Goal: Find specific page/section: Find specific page/section

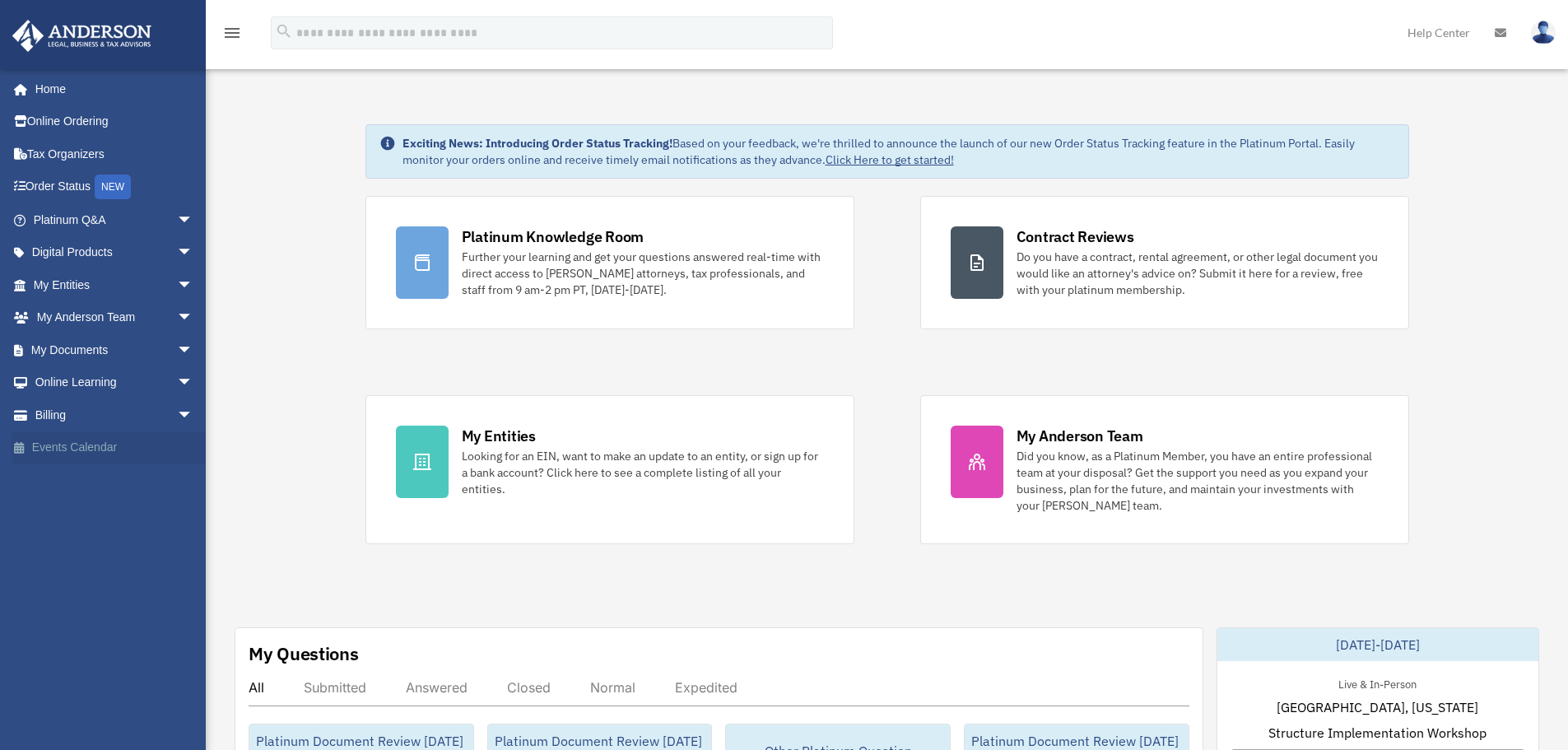
click at [95, 451] on link "Events Calendar" at bounding box center [115, 448] width 207 height 33
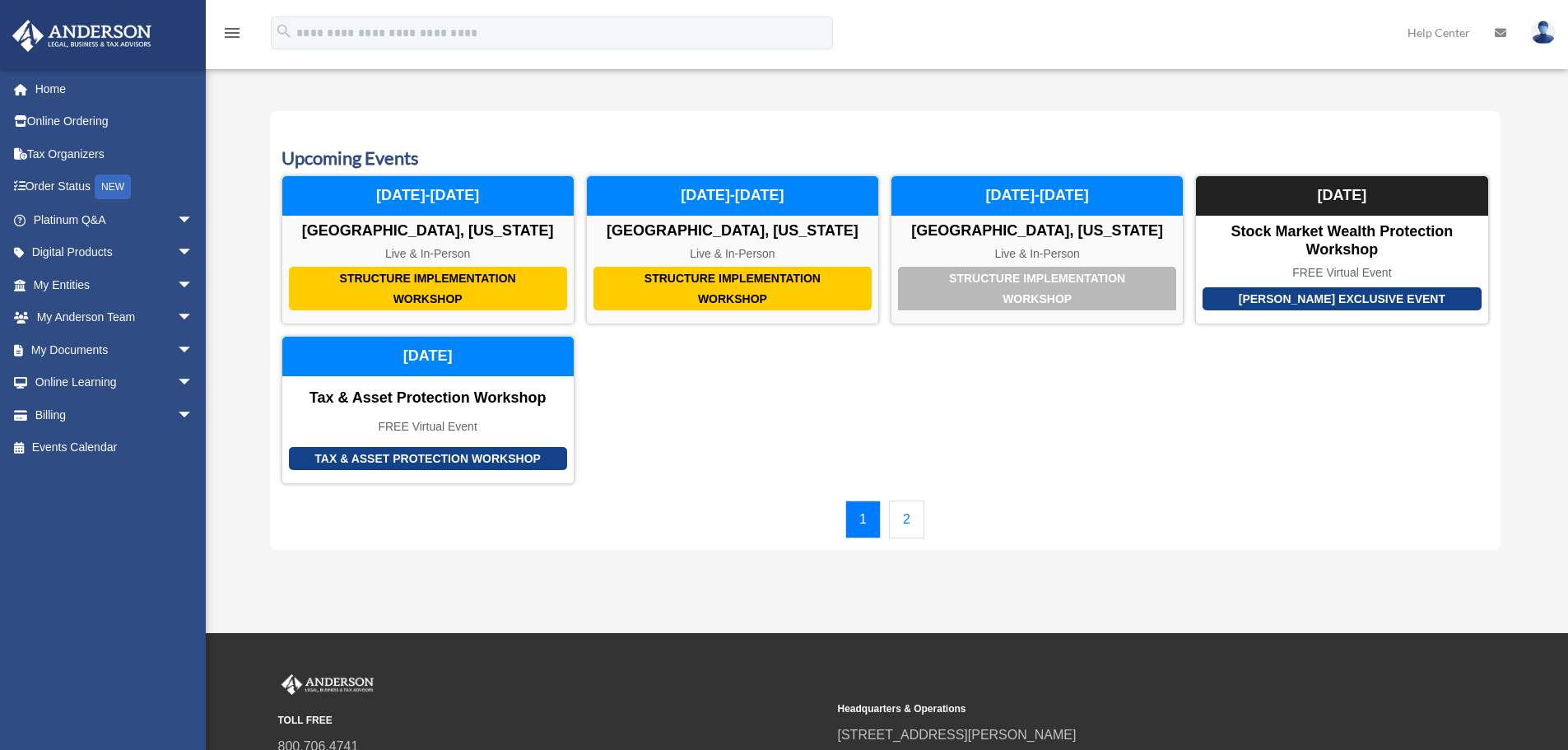
click at [909, 517] on link "2" at bounding box center [906, 520] width 35 height 38
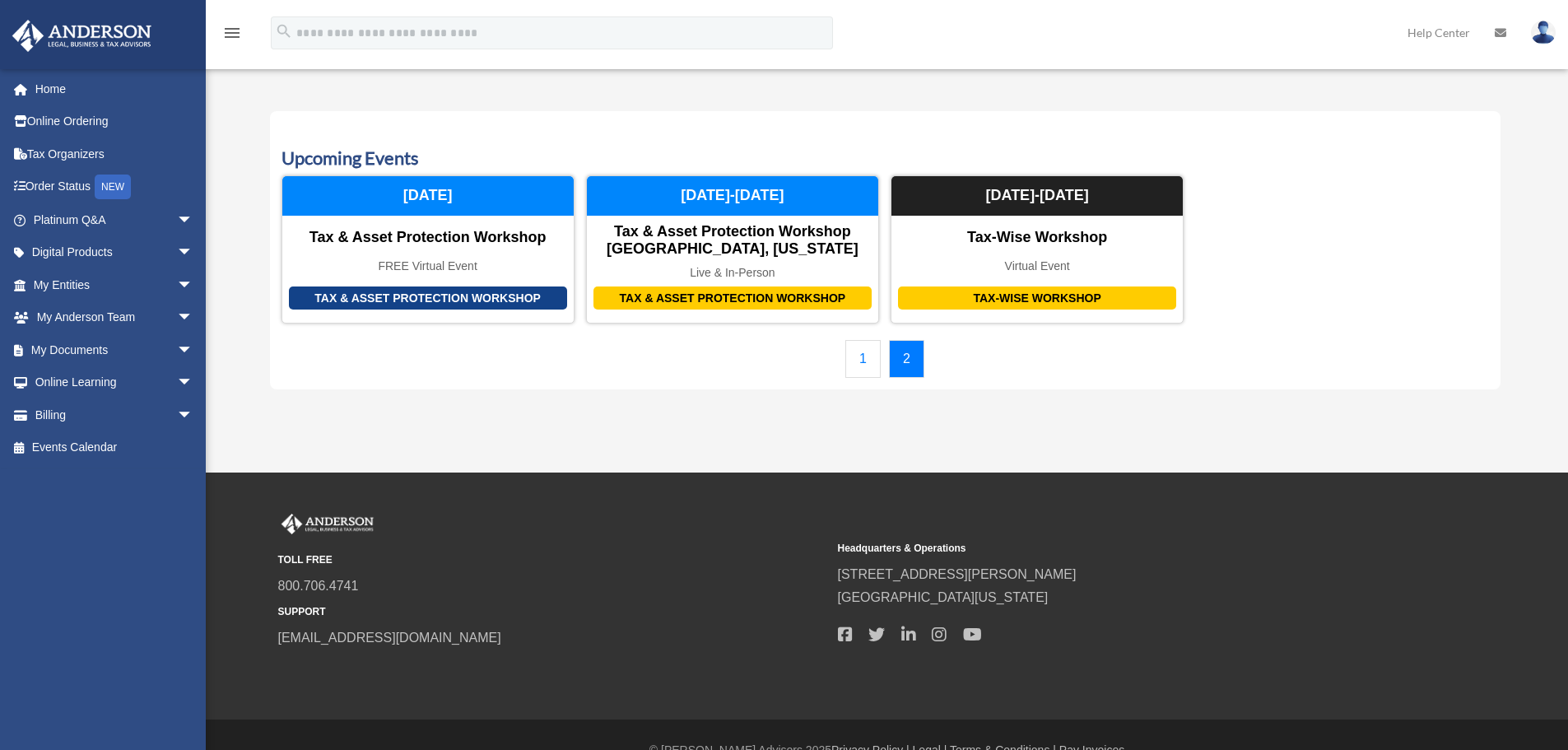
click at [860, 357] on link "1" at bounding box center [863, 359] width 35 height 38
